Goal: Navigation & Orientation: Find specific page/section

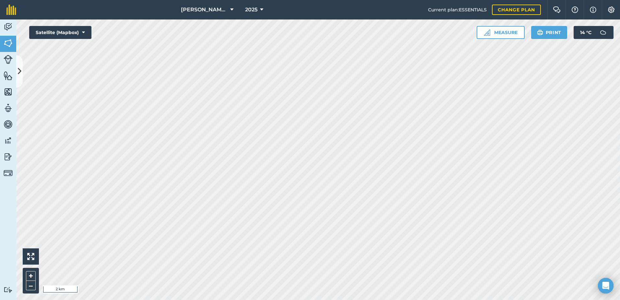
click at [329, 299] on html "[PERSON_NAME] ASAHI PADDOCKS 2025 Current plan : ESSENTIALS Change plan Farm Ch…" at bounding box center [310, 150] width 620 height 300
click at [401, 299] on html "[PERSON_NAME] ASAHI PADDOCKS 2025 Current plan : ESSENTIALS Change plan Farm Ch…" at bounding box center [310, 150] width 620 height 300
click at [400, 299] on html "[PERSON_NAME] ASAHI PADDOCKS 2025 Current plan : ESSENTIALS Change plan Farm Ch…" at bounding box center [310, 150] width 620 height 300
click at [389, 299] on html "[PERSON_NAME] ASAHI PADDOCKS 2025 Current plan : ESSENTIALS Change plan Farm Ch…" at bounding box center [310, 150] width 620 height 300
